Goal: Task Accomplishment & Management: Complete application form

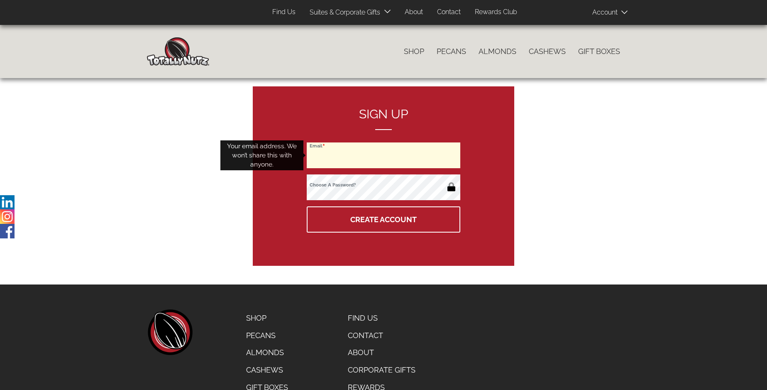
click at [383, 155] on input "Email" at bounding box center [384, 155] width 154 height 26
type input "jackiebardana@gmail.com"
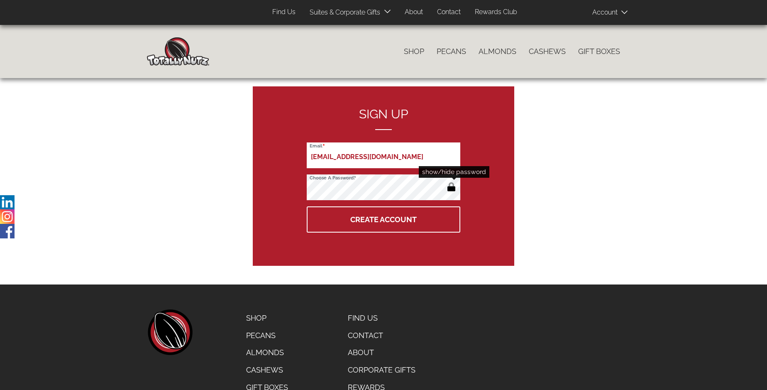
click at [451, 188] on button "button" at bounding box center [451, 187] width 14 height 13
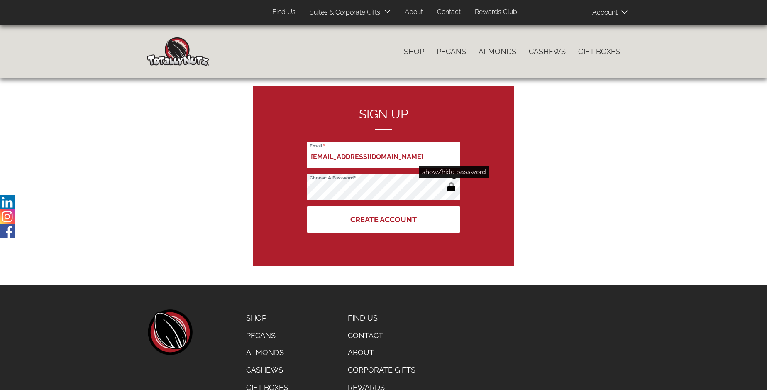
click at [383, 219] on button "Create Account" at bounding box center [384, 219] width 154 height 26
